Goal: Task Accomplishment & Management: Complete application form

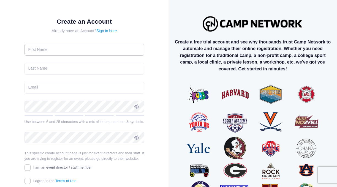
click at [100, 52] on input "text" at bounding box center [84, 50] width 120 height 12
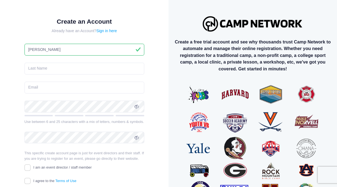
type input "Jennifer"
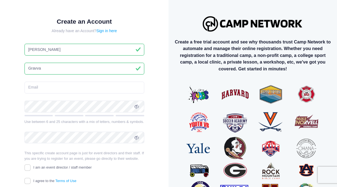
type input "Gravvat"
type input "jennifer.lynne@gmail.com"
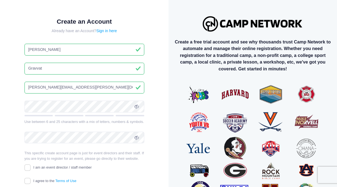
type input "Gravvat"
click at [136, 107] on icon at bounding box center [136, 107] width 4 height 4
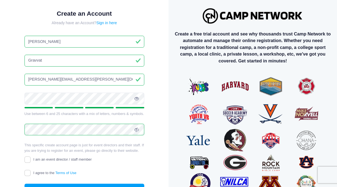
scroll to position [13, 0]
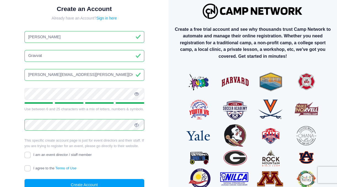
click at [28, 168] on input "I agree to the Terms of Use" at bounding box center [27, 168] width 6 height 6
checkbox input "true"
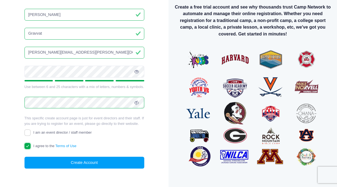
scroll to position [39, 0]
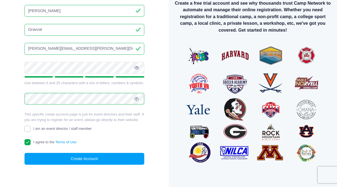
click at [29, 128] on input "I am an event director / staff member" at bounding box center [27, 129] width 6 height 6
checkbox input "true"
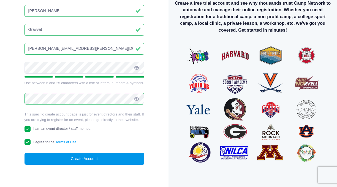
click at [90, 161] on button "Create Account" at bounding box center [84, 159] width 120 height 12
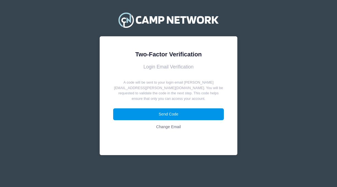
click at [194, 108] on button "Send Code" at bounding box center [168, 114] width 111 height 12
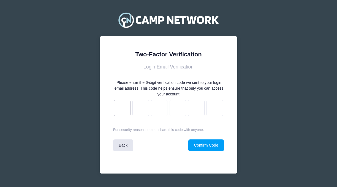
click at [121, 106] on input "text" at bounding box center [122, 108] width 17 height 17
type input "8"
type input "b"
type input "5"
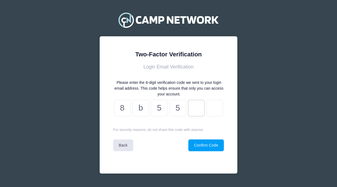
type input "8"
type input "e"
click at [203, 145] on button "Confirm Code" at bounding box center [206, 146] width 36 height 12
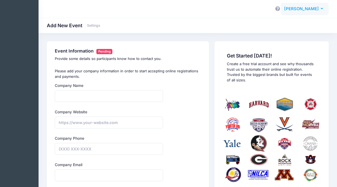
click at [316, 9] on span "[PERSON_NAME]" at bounding box center [301, 9] width 35 height 6
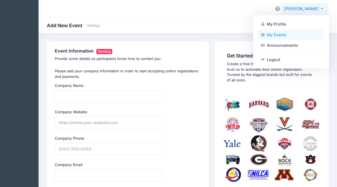
click at [273, 33] on link "My Events" at bounding box center [291, 34] width 67 height 10
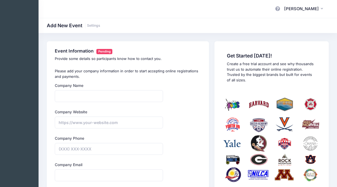
click at [279, 9] on icon at bounding box center [278, 9] width 6 height 4
